Goal: Task Accomplishment & Management: Manage account settings

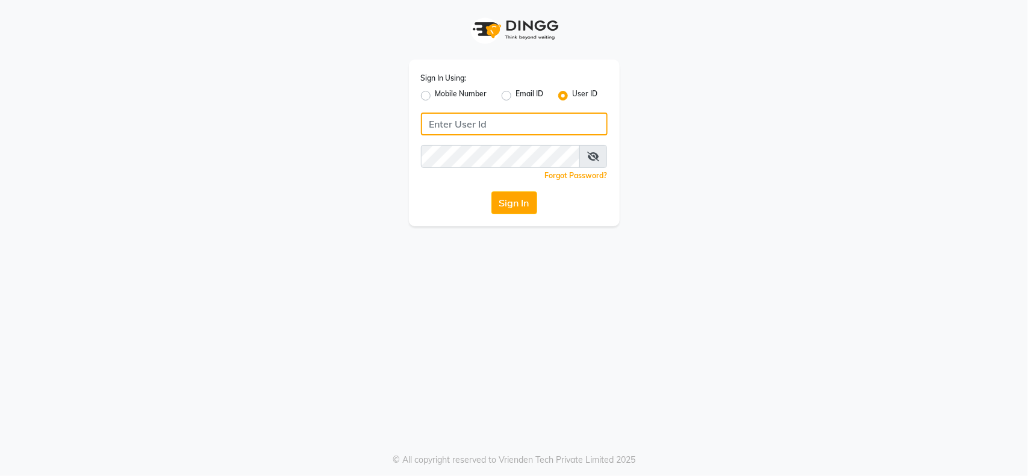
click at [476, 123] on input "Username" at bounding box center [514, 124] width 187 height 23
type input "Locks"
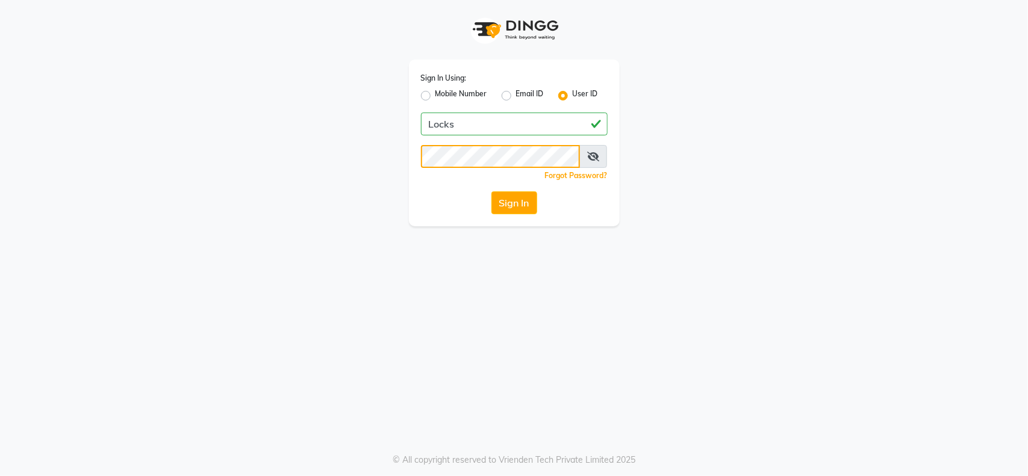
click at [491, 191] on button "Sign In" at bounding box center [514, 202] width 46 height 23
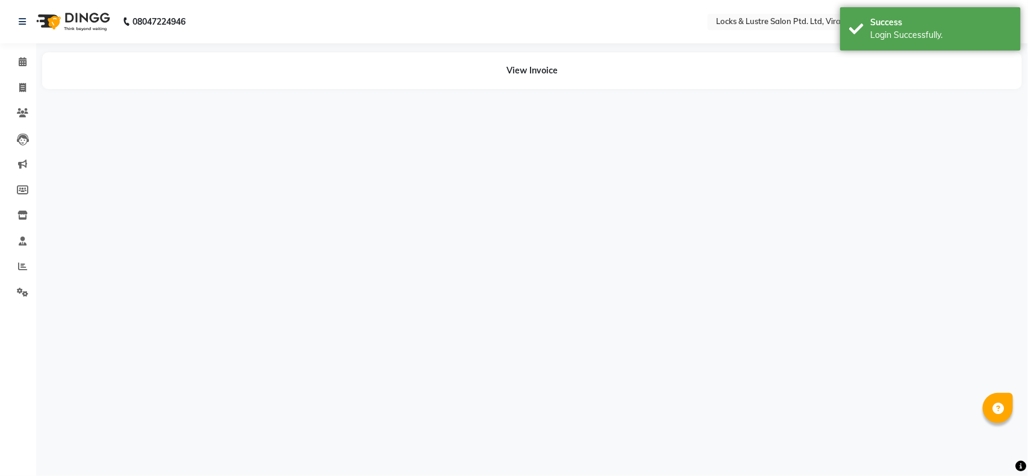
select select "en"
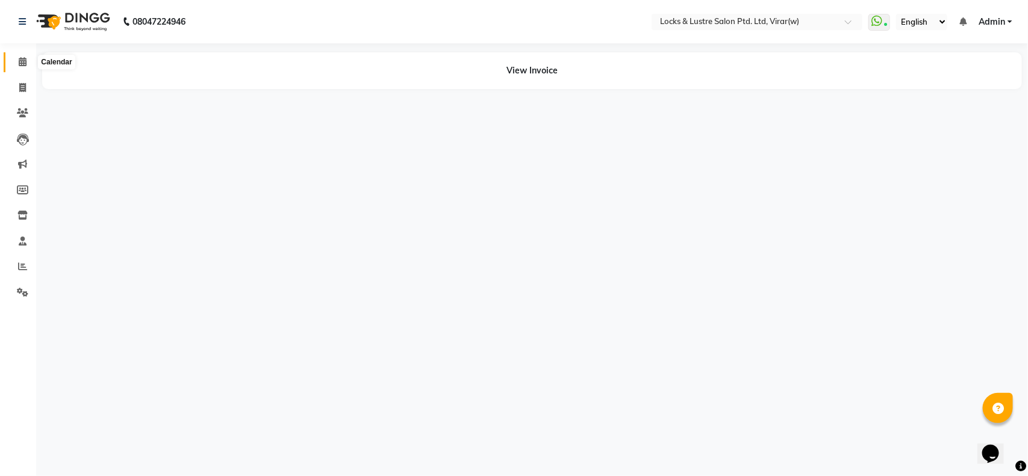
click at [25, 61] on icon at bounding box center [23, 61] width 8 height 9
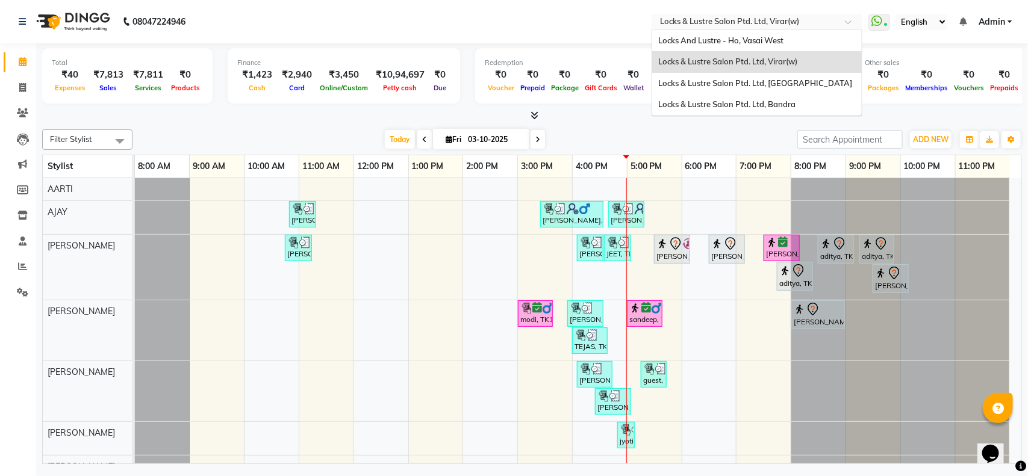
click at [715, 19] on input "text" at bounding box center [744, 23] width 175 height 12
click at [721, 64] on span "Locks & Lustre Salon Ptd. Ltd, Virar(w)" at bounding box center [727, 62] width 139 height 10
click at [730, 25] on input "text" at bounding box center [744, 23] width 175 height 12
click at [727, 104] on span "Locks & Lustre Salon Ptd. Ltd, Bandra" at bounding box center [726, 104] width 137 height 10
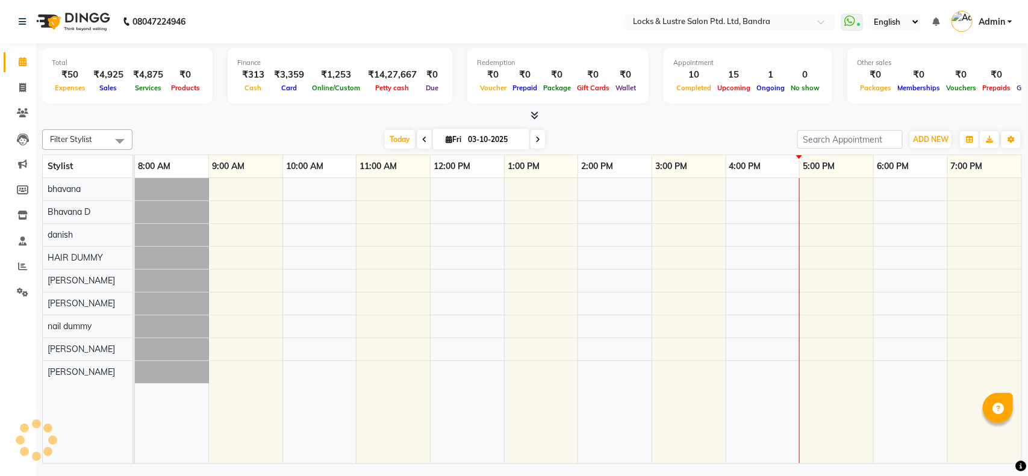
select select "en"
